Goal: Task Accomplishment & Management: Use online tool/utility

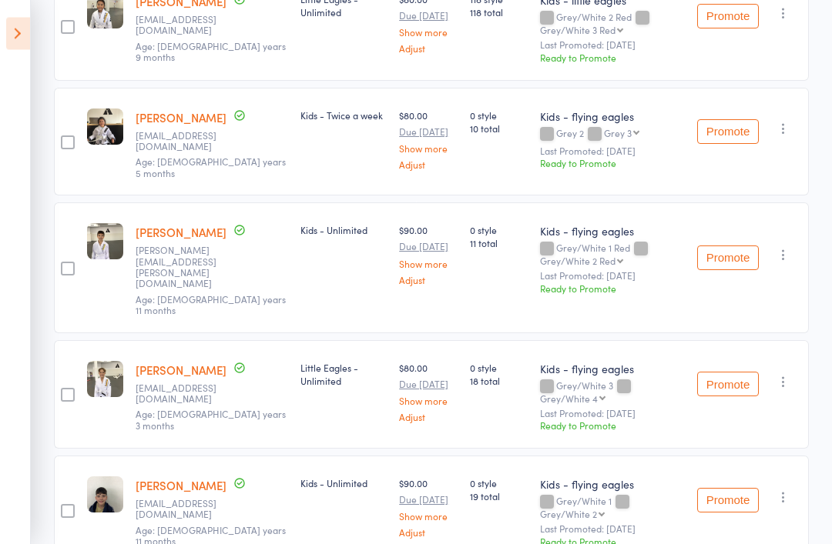
scroll to position [343, 0]
click at [728, 246] on button "Promote" at bounding box center [728, 258] width 62 height 25
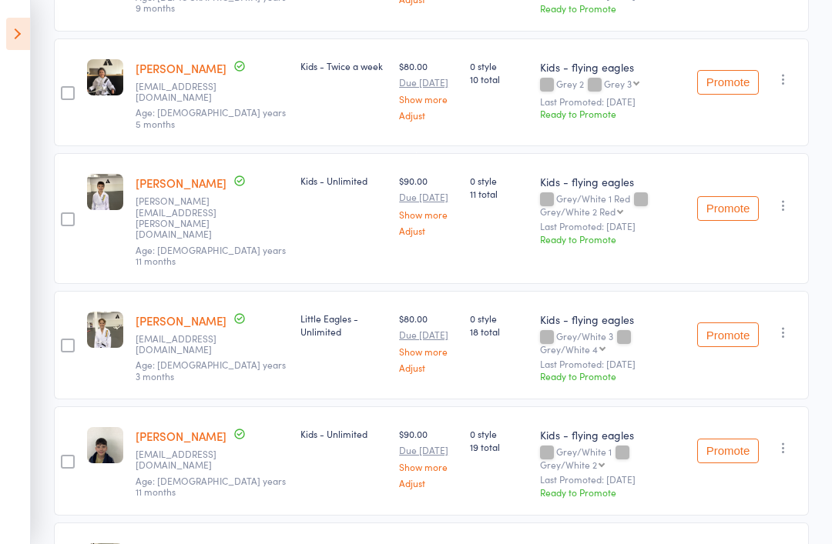
click at [725, 70] on button "Promote" at bounding box center [728, 82] width 62 height 25
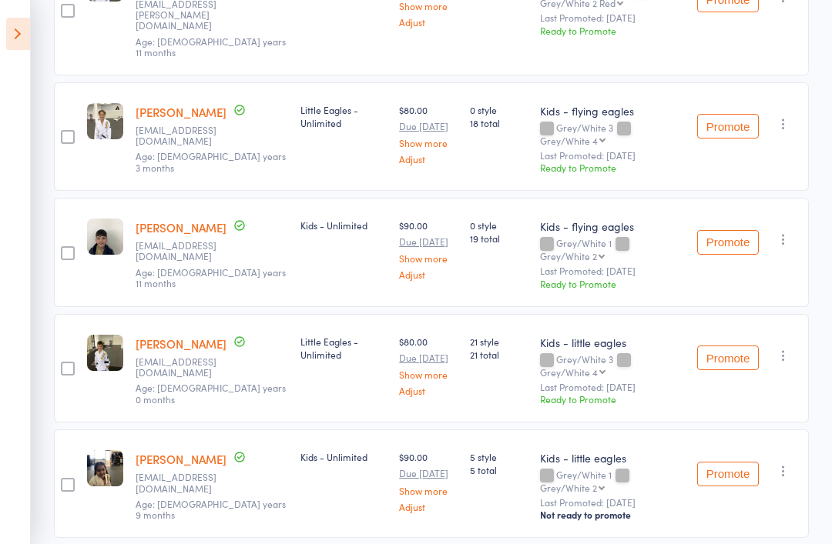
scroll to position [604, 0]
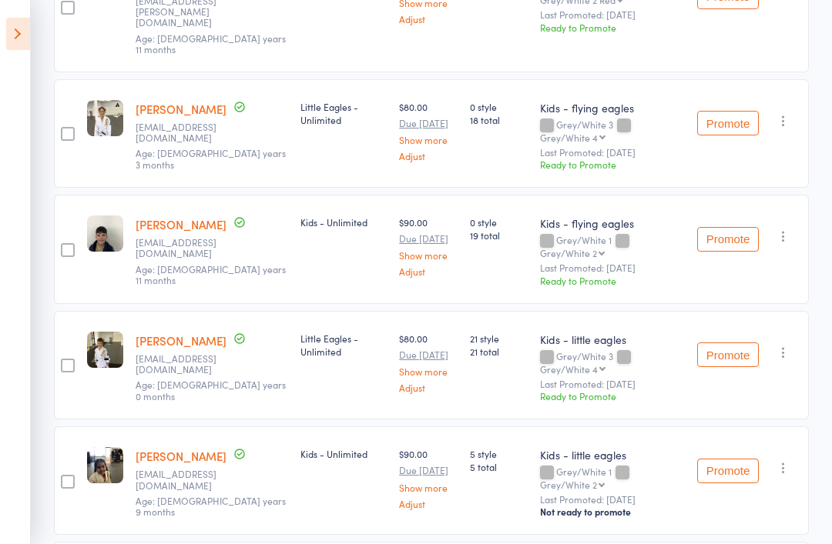
click at [731, 111] on button "Promote" at bounding box center [728, 123] width 62 height 25
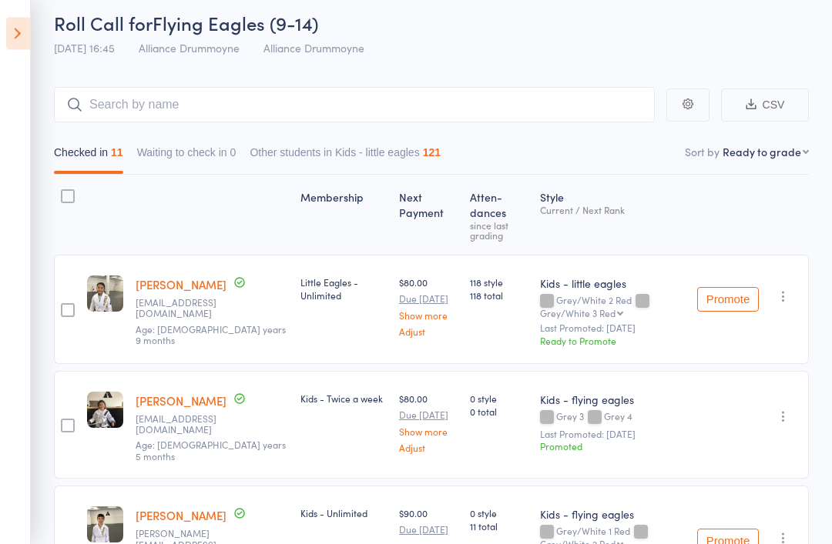
scroll to position [0, 0]
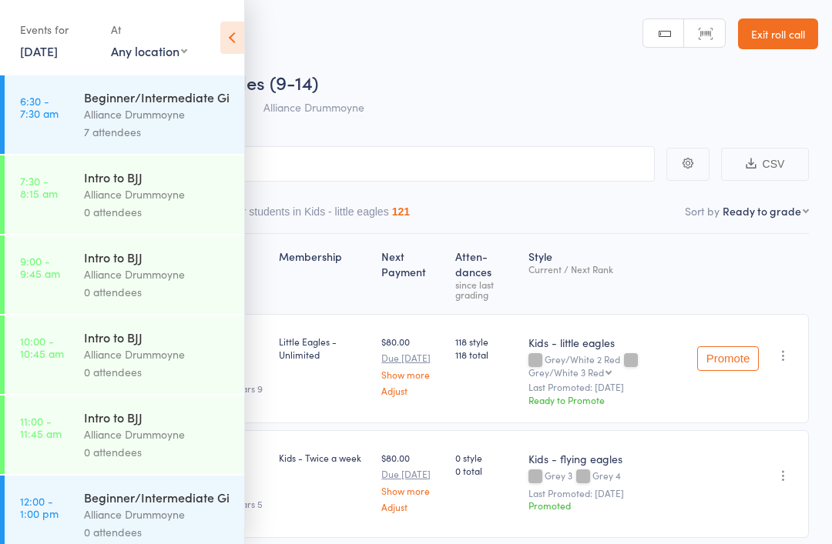
click at [233, 39] on icon at bounding box center [232, 38] width 24 height 32
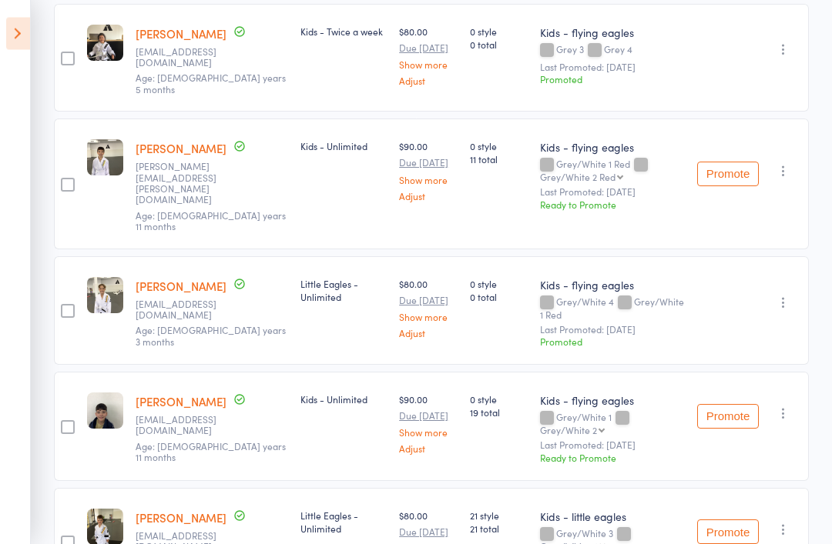
scroll to position [424, 0]
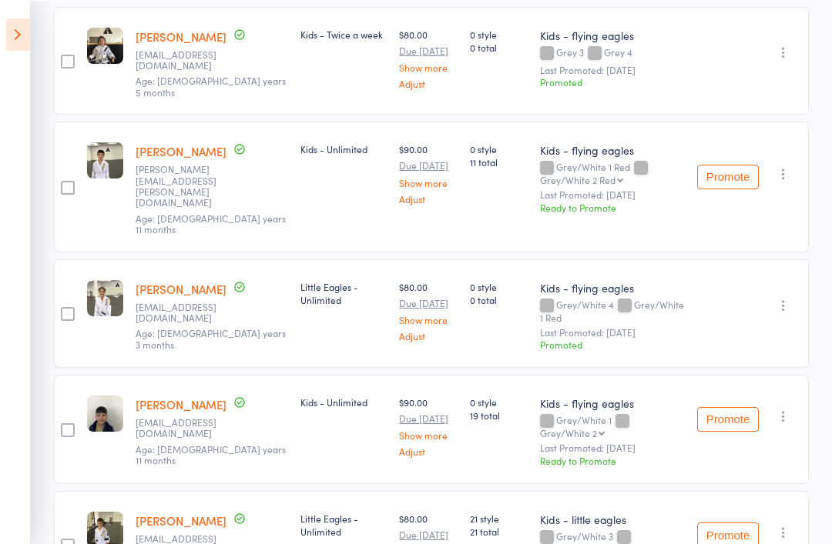
click at [724, 164] on button "Promote" at bounding box center [728, 176] width 62 height 25
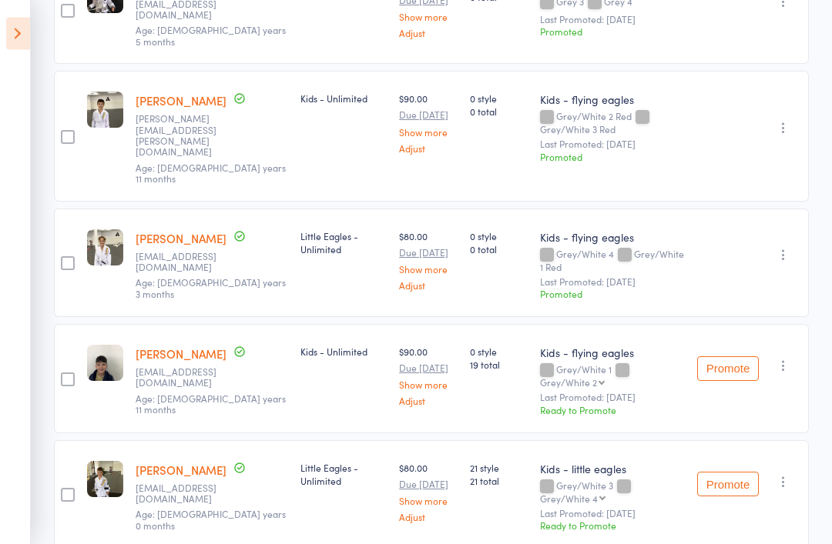
scroll to position [480, 0]
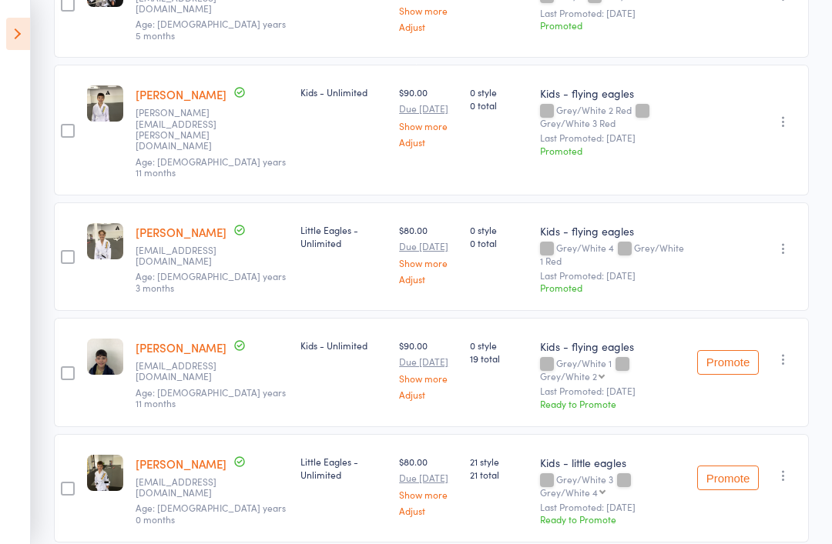
click at [725, 350] on button "Promote" at bounding box center [728, 362] width 62 height 25
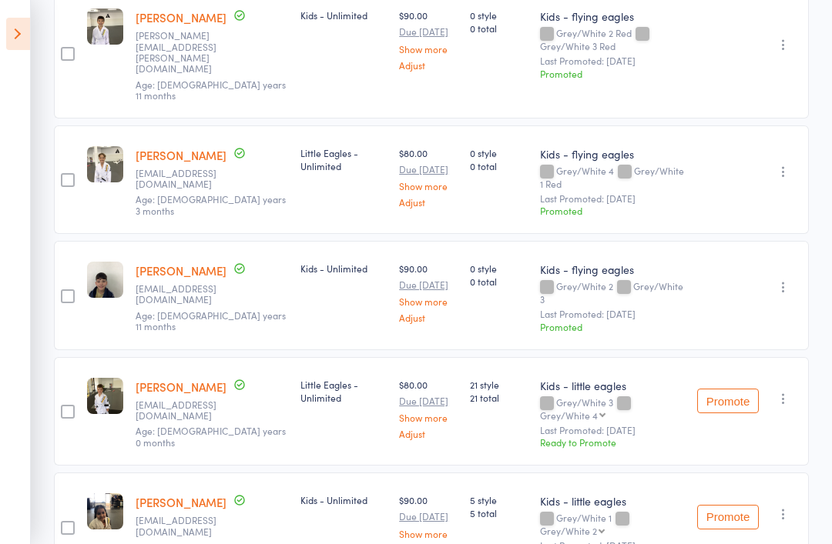
scroll to position [562, 0]
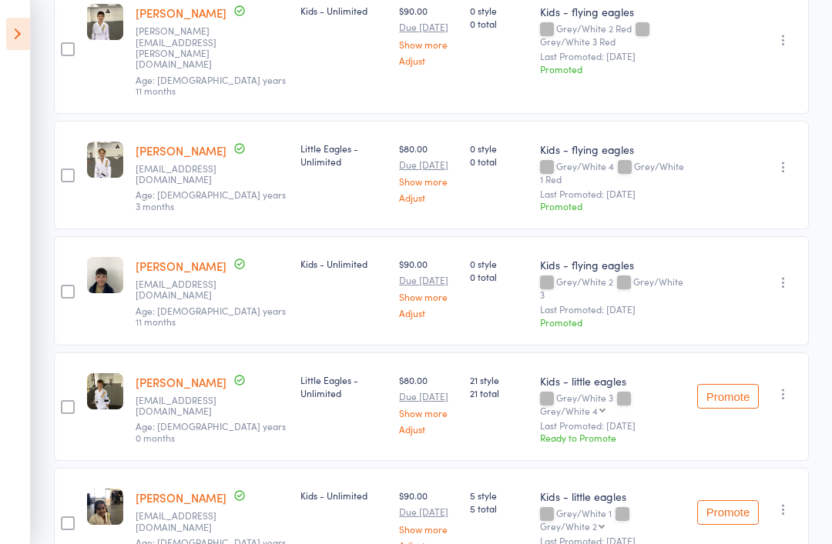
click at [731, 384] on button "Promote" at bounding box center [728, 396] width 62 height 25
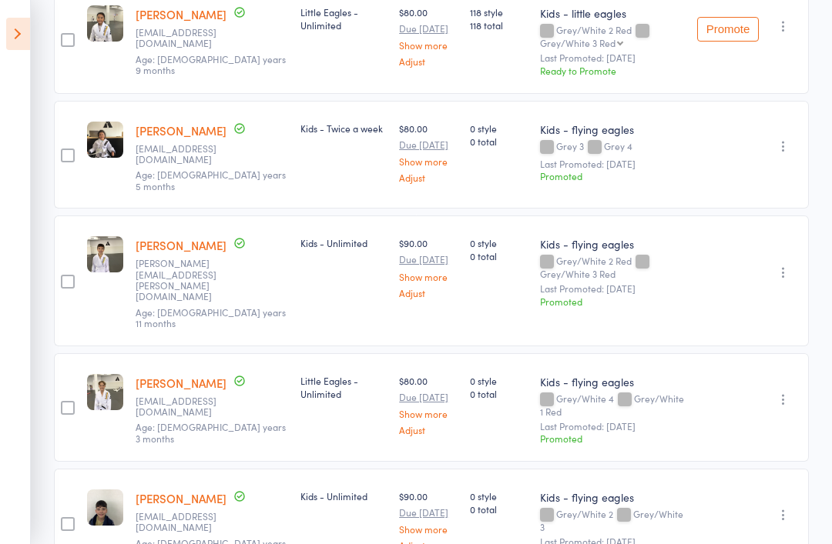
scroll to position [0, 0]
